Goal: Book appointment/travel/reservation

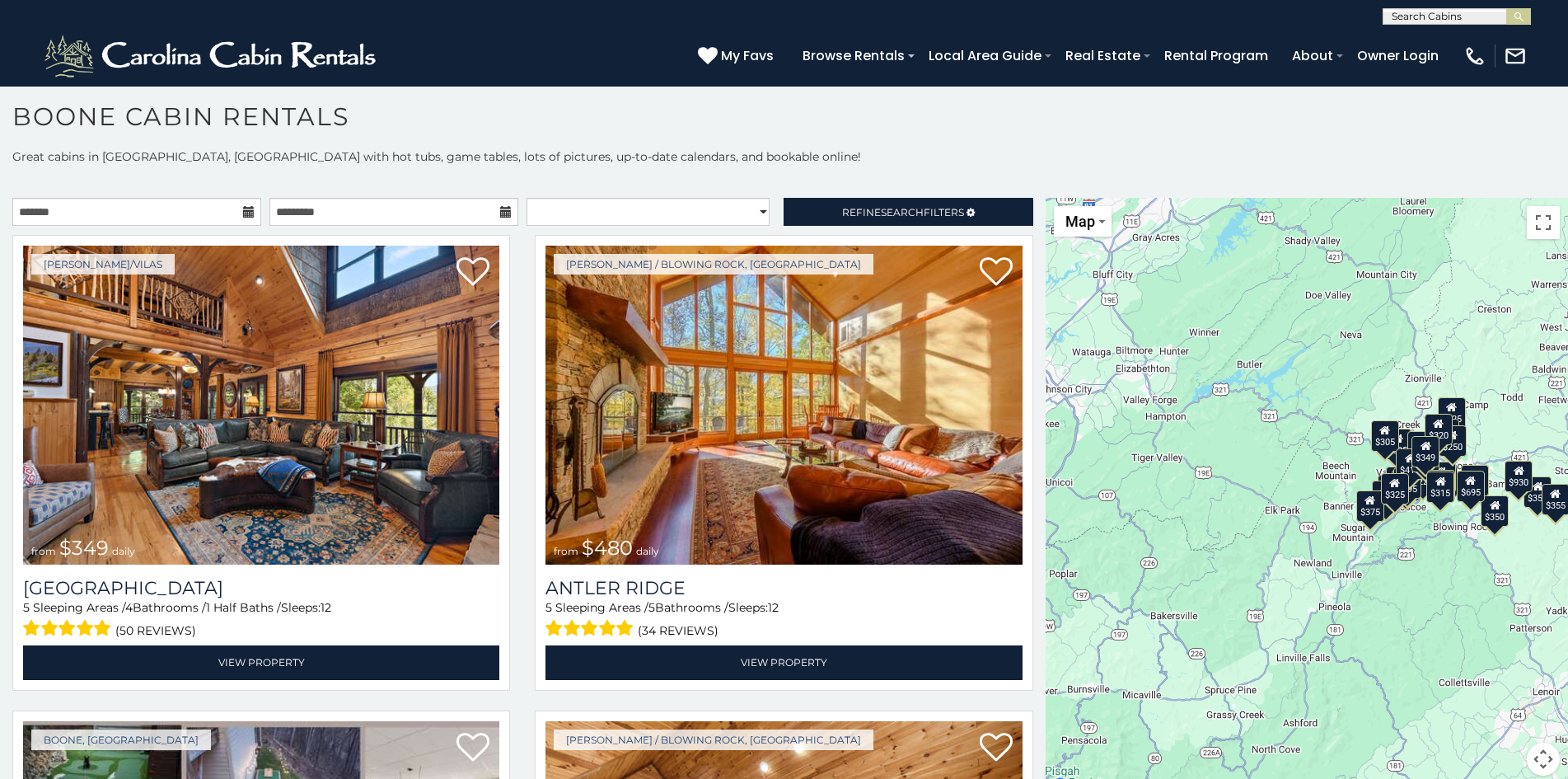
scroll to position [17, 0]
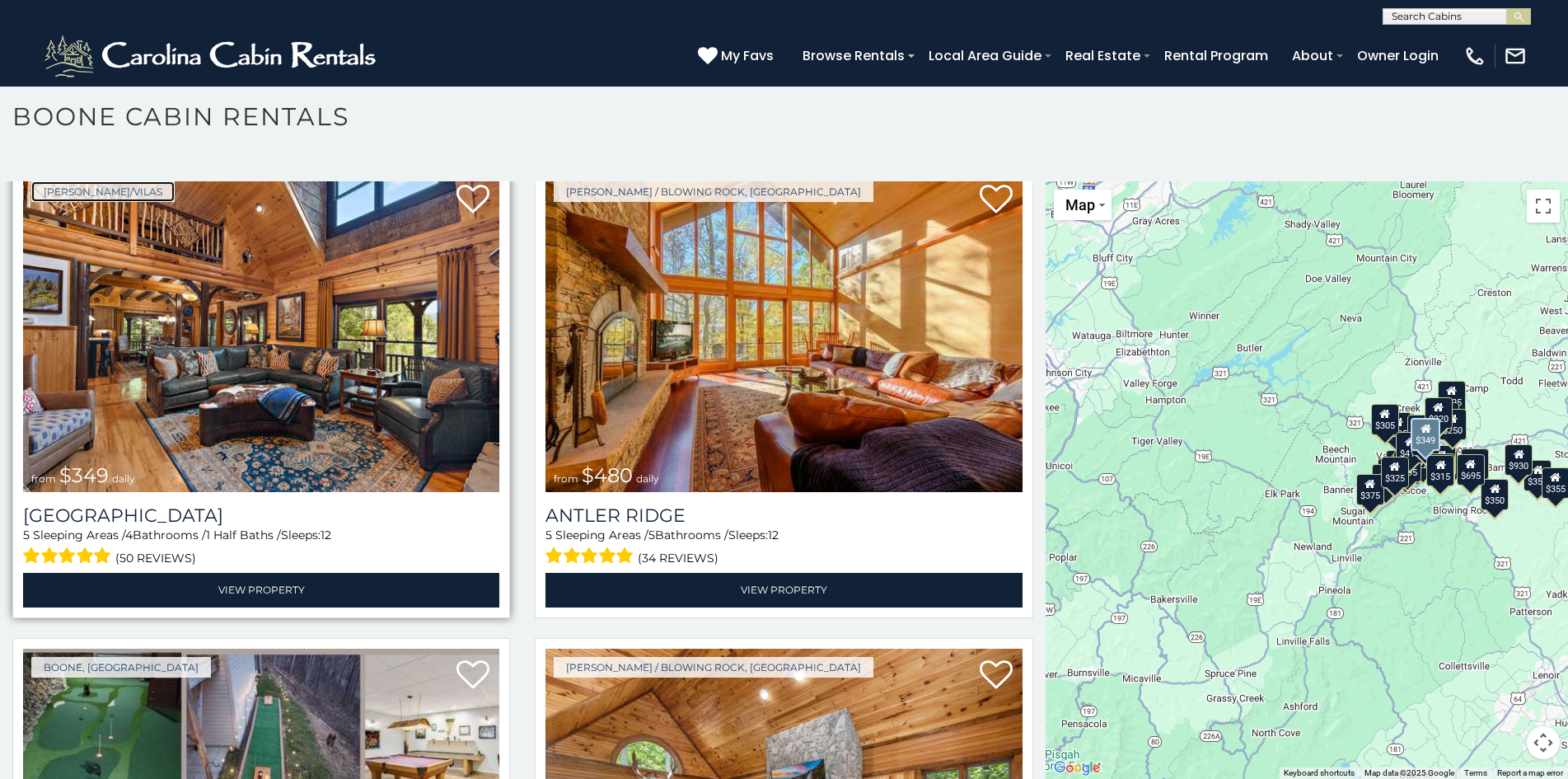
click at [52, 186] on link "Boone/Vilas" at bounding box center [102, 191] width 143 height 21
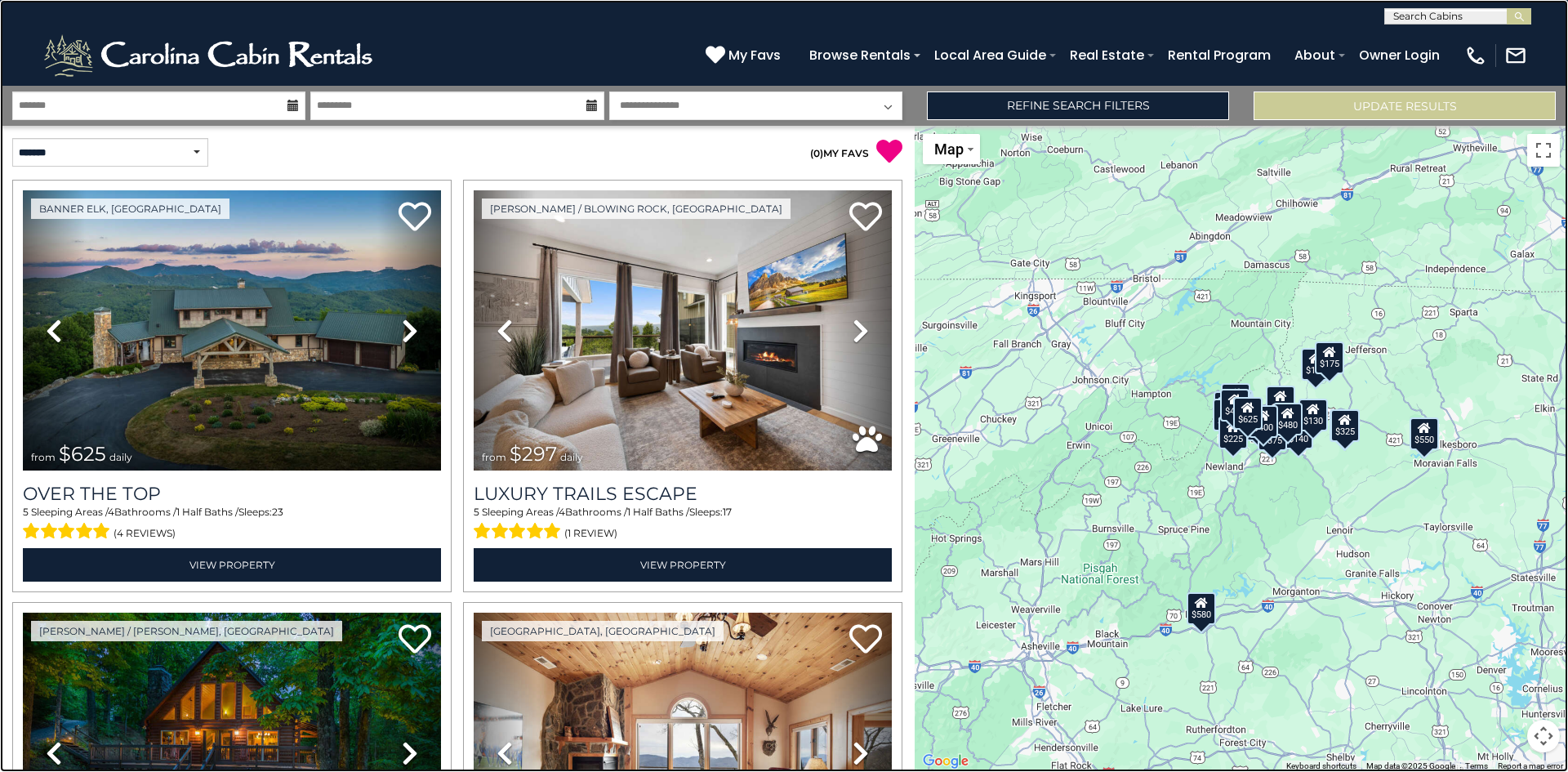
click at [375, 86] on link at bounding box center [784, 386] width 1568 height 772
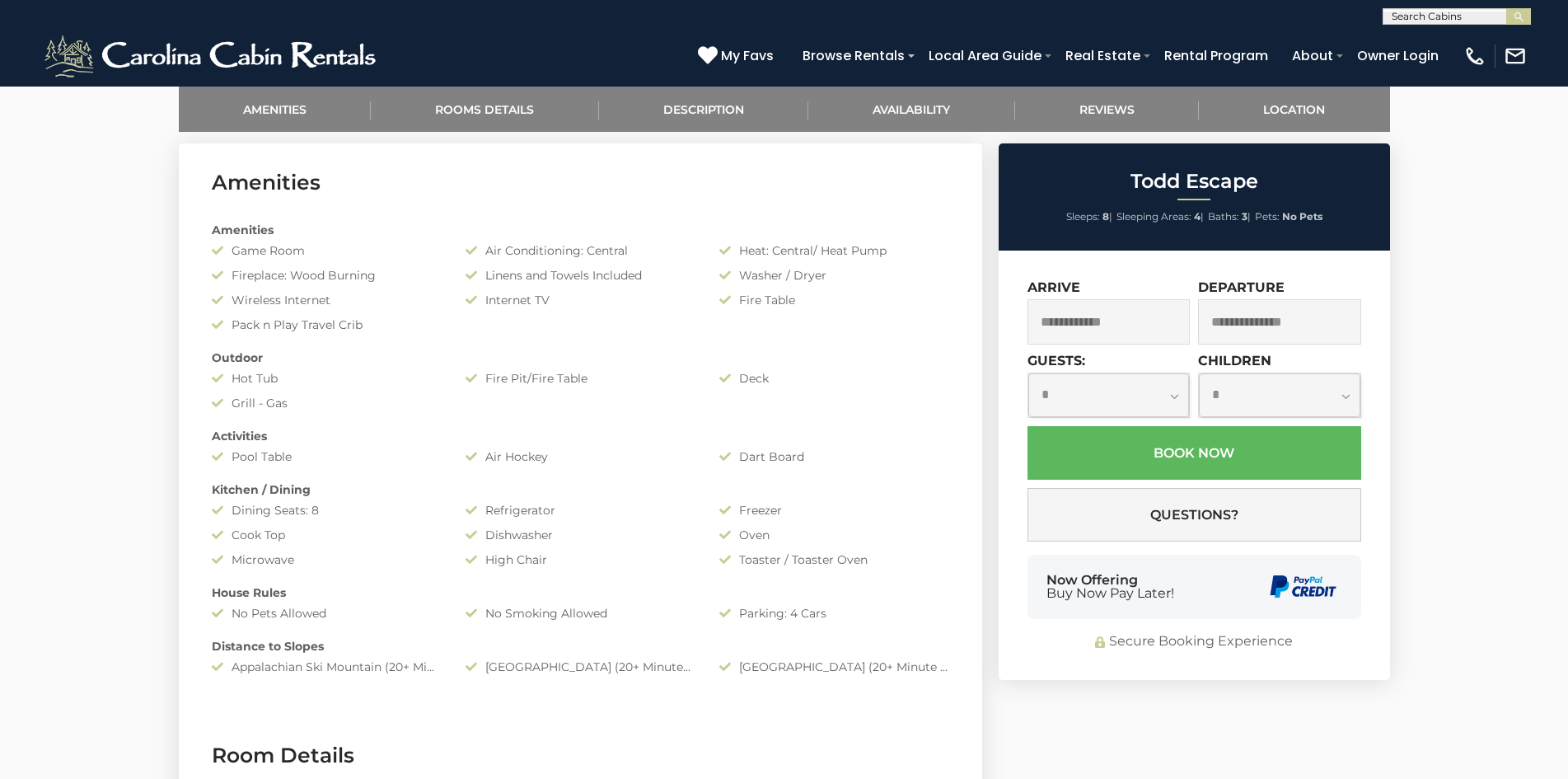
scroll to position [816, 0]
